Goal: Task Accomplishment & Management: Manage account settings

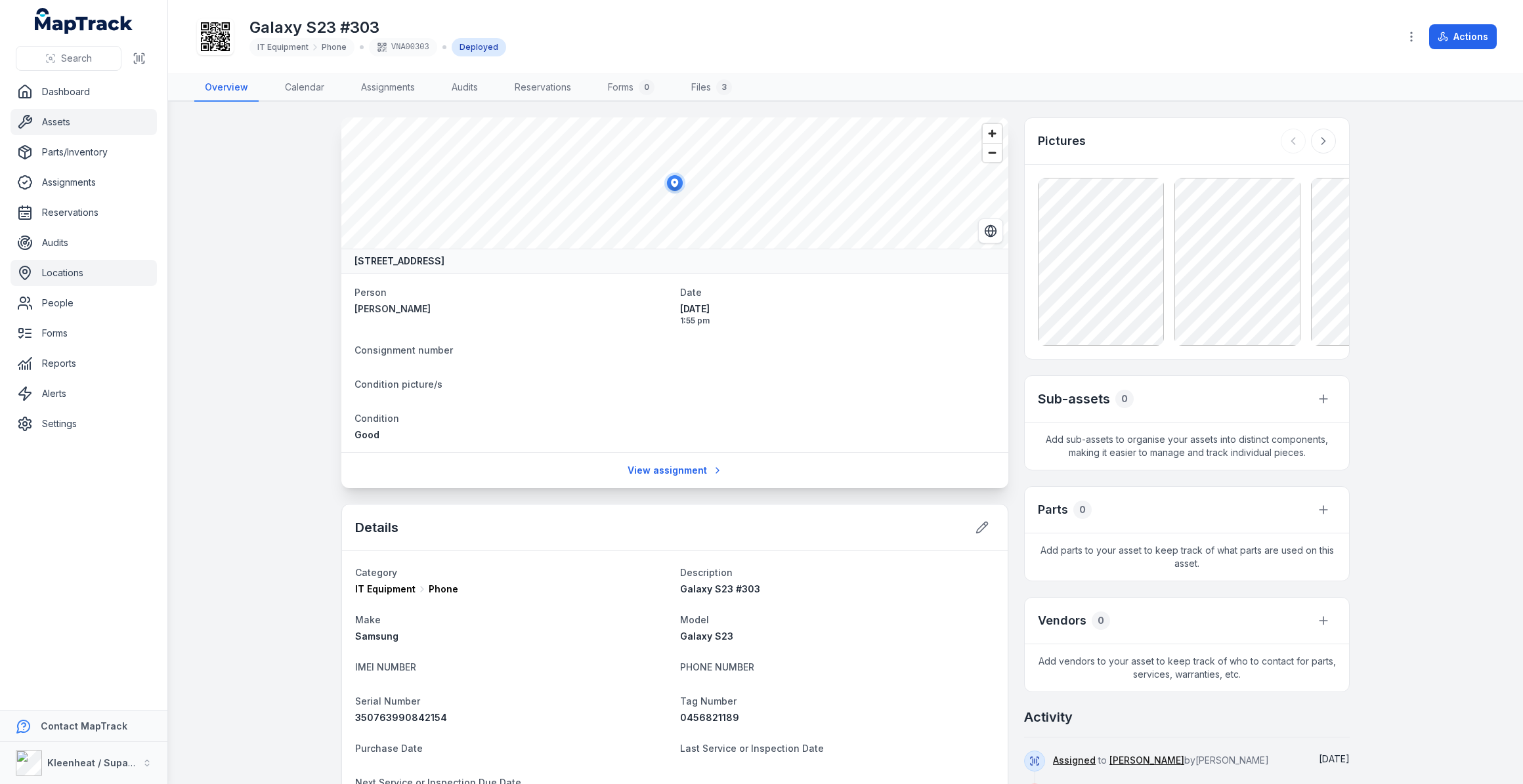
click at [51, 267] on link "Locations" at bounding box center [83, 273] width 146 height 26
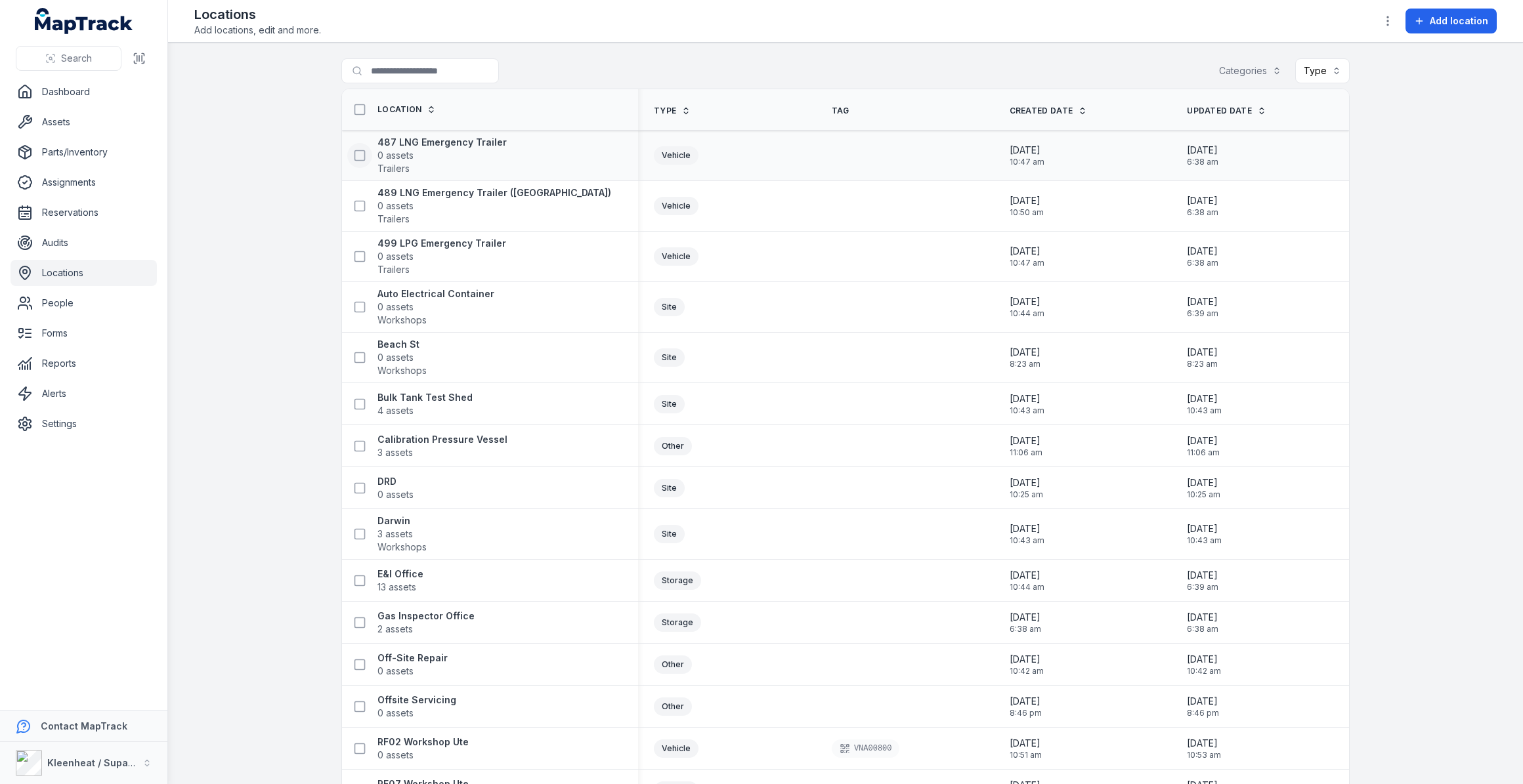
click at [354, 156] on icon at bounding box center [359, 155] width 13 height 13
click at [403, 144] on strong "487 LNG Emergency Trailer" at bounding box center [442, 142] width 129 height 13
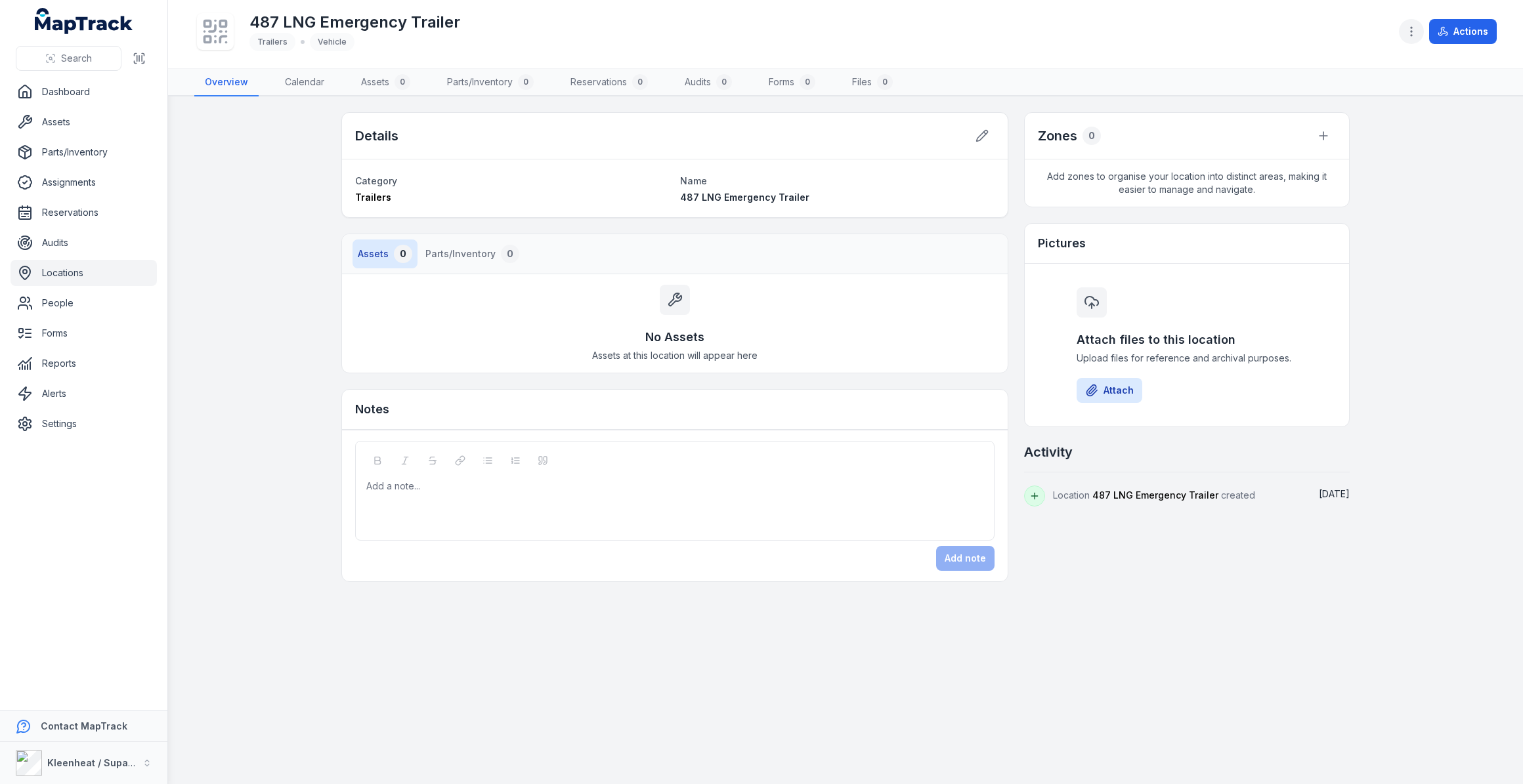
click at [1412, 32] on circle "button" at bounding box center [1411, 32] width 1 height 1
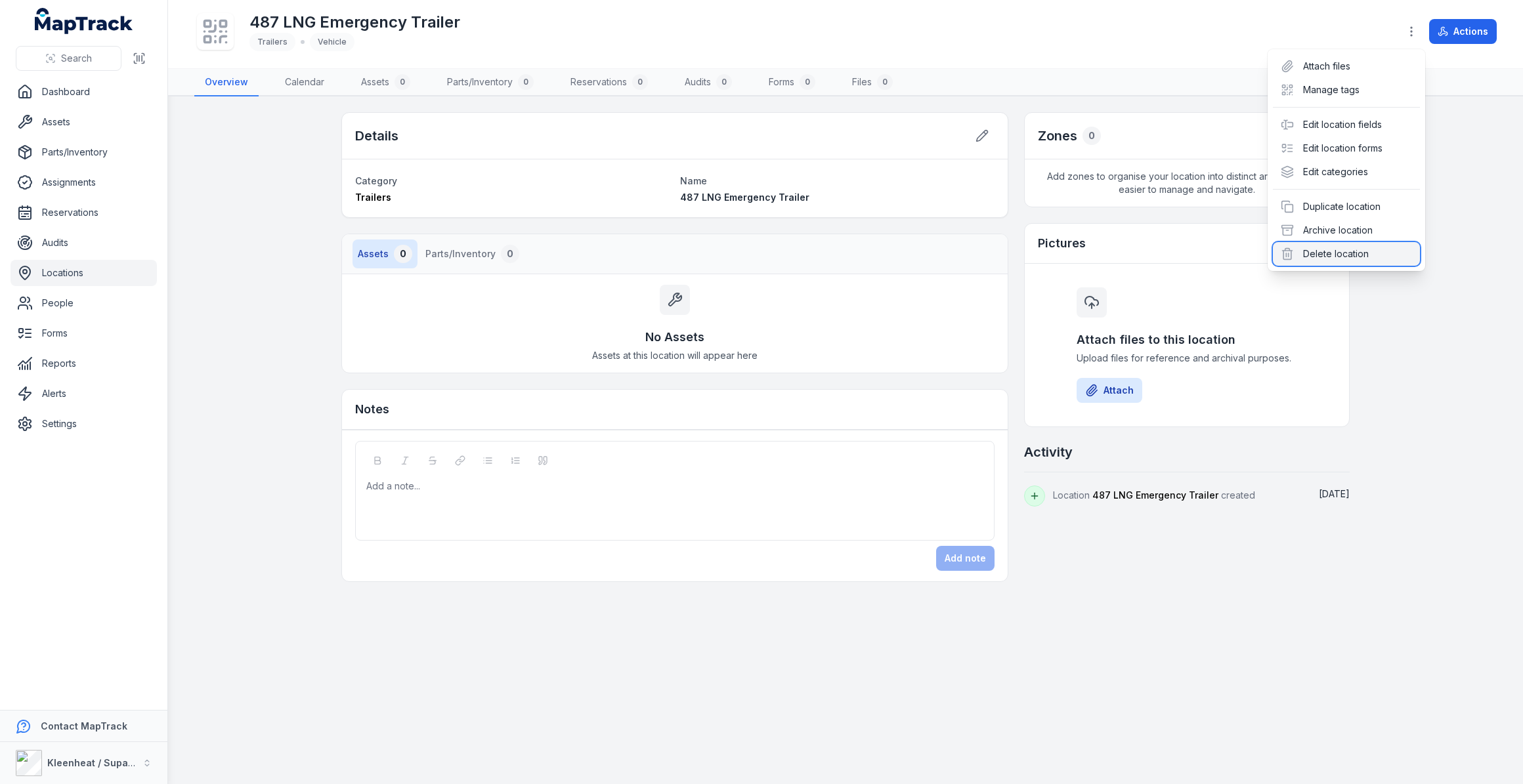
click at [1343, 250] on div "Delete location" at bounding box center [1346, 253] width 147 height 24
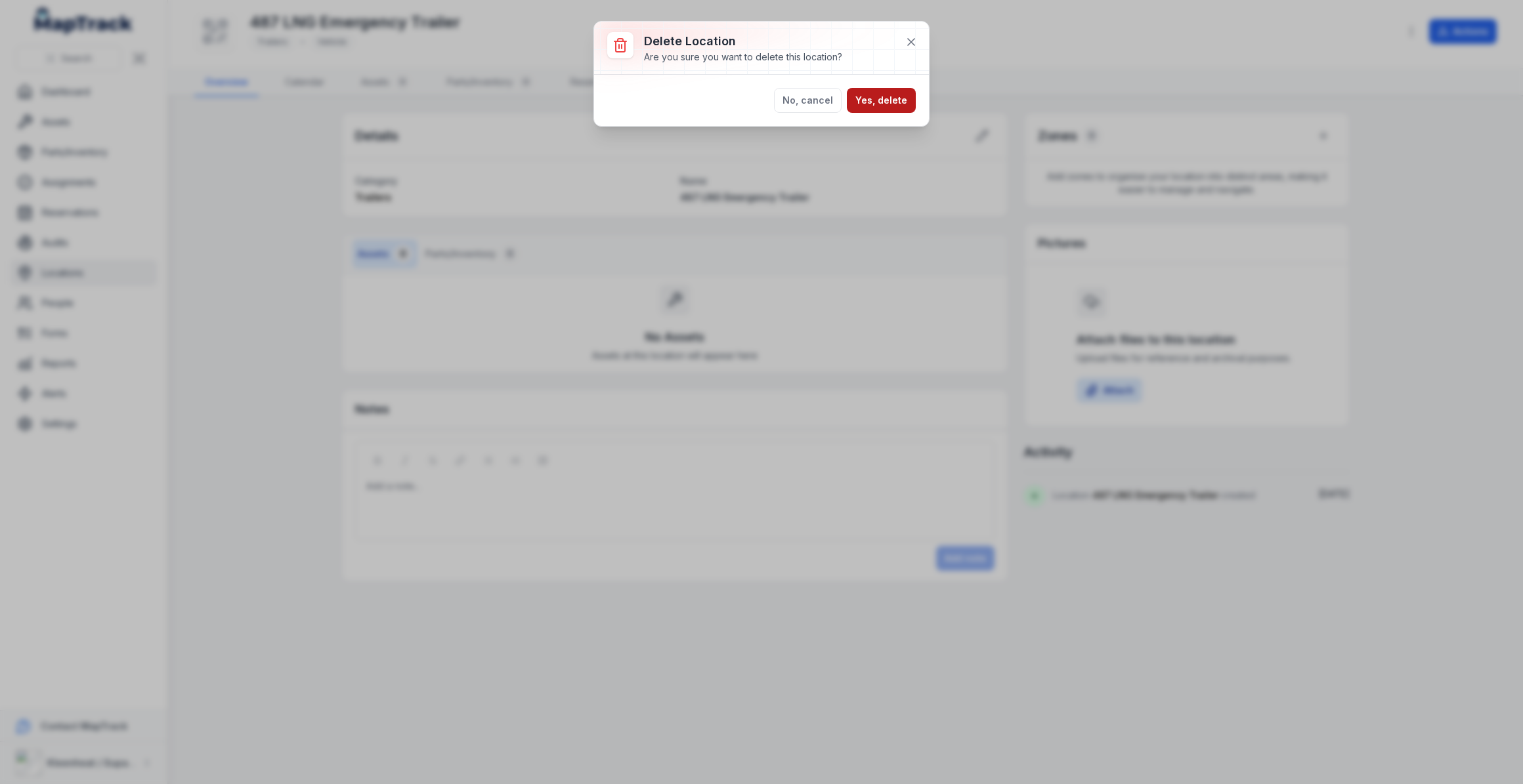
click at [889, 102] on button "Yes, delete" at bounding box center [881, 100] width 69 height 25
